Goal: Task Accomplishment & Management: Use online tool/utility

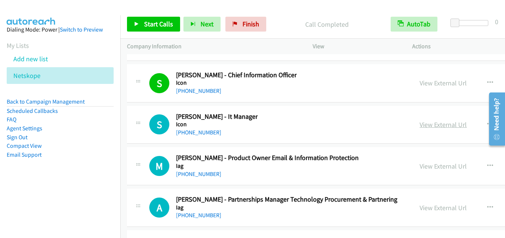
click at [433, 123] on link "View External Url" at bounding box center [443, 124] width 47 height 9
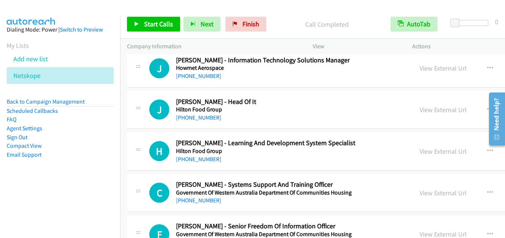
scroll to position [17449, 0]
drag, startPoint x: 417, startPoint y: 108, endPoint x: 417, endPoint y: 117, distance: 8.5
click at [420, 107] on link "View External Url" at bounding box center [443, 109] width 47 height 9
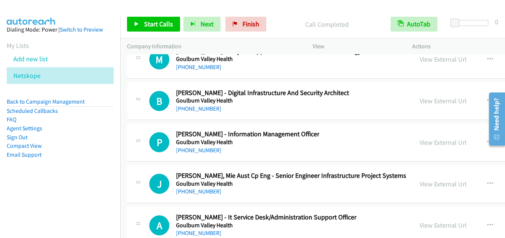
scroll to position [17671, 0]
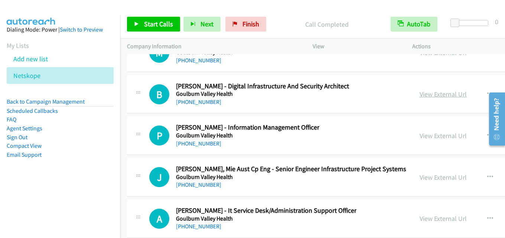
click at [420, 94] on link "View External Url" at bounding box center [443, 94] width 47 height 9
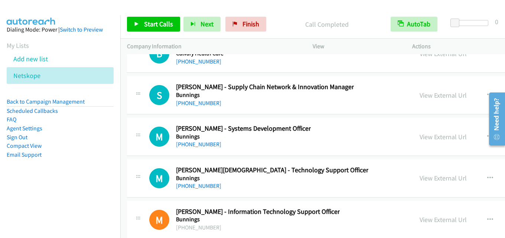
scroll to position [36145, 0]
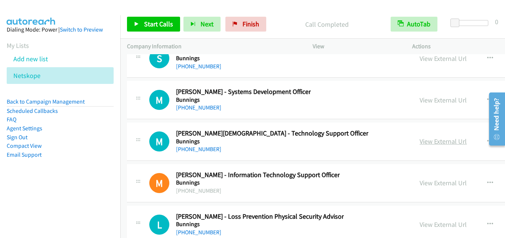
click at [423, 141] on link "View External Url" at bounding box center [443, 141] width 47 height 9
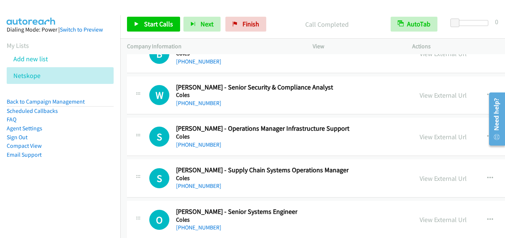
scroll to position [35365, 0]
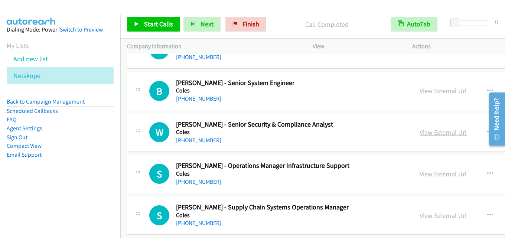
click at [426, 130] on link "View External Url" at bounding box center [443, 132] width 47 height 9
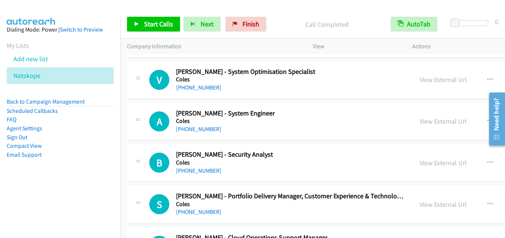
scroll to position [34957, 0]
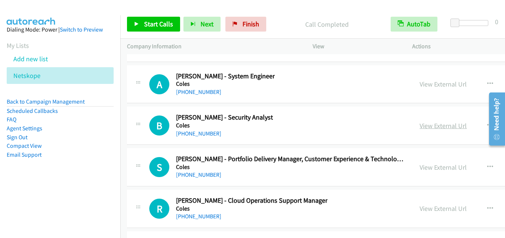
click at [437, 123] on link "View External Url" at bounding box center [443, 125] width 47 height 9
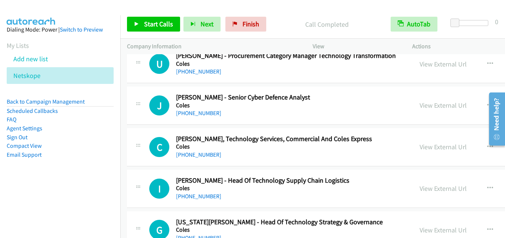
scroll to position [33694, 0]
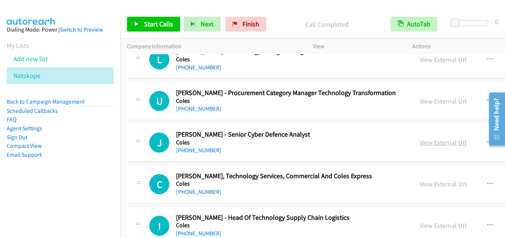
click at [420, 143] on link "View External Url" at bounding box center [443, 142] width 47 height 9
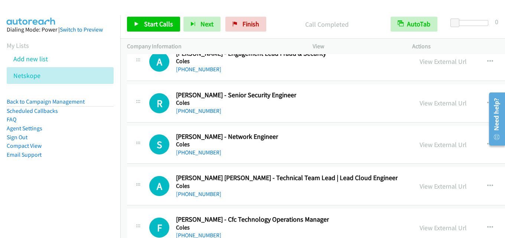
scroll to position [33323, 0]
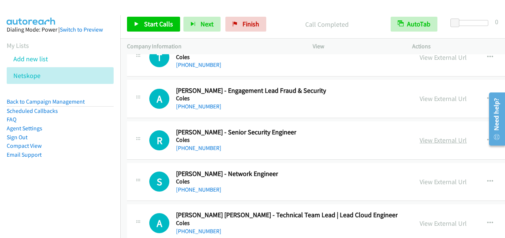
click at [420, 142] on link "View External Url" at bounding box center [443, 140] width 47 height 9
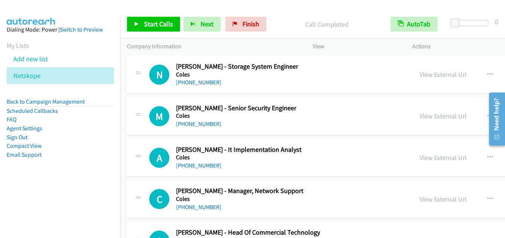
scroll to position [32877, 0]
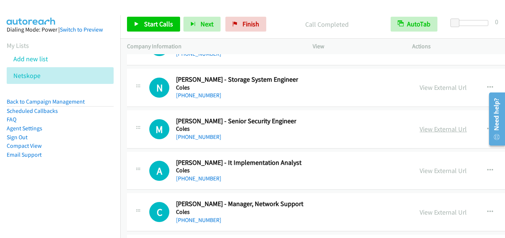
click at [425, 132] on link "View External Url" at bounding box center [443, 129] width 47 height 9
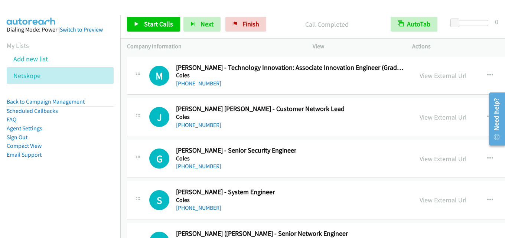
scroll to position [30352, 0]
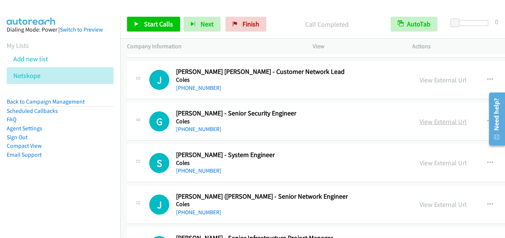
click at [431, 125] on link "View External Url" at bounding box center [443, 121] width 47 height 9
